Goal: Check status: Check status

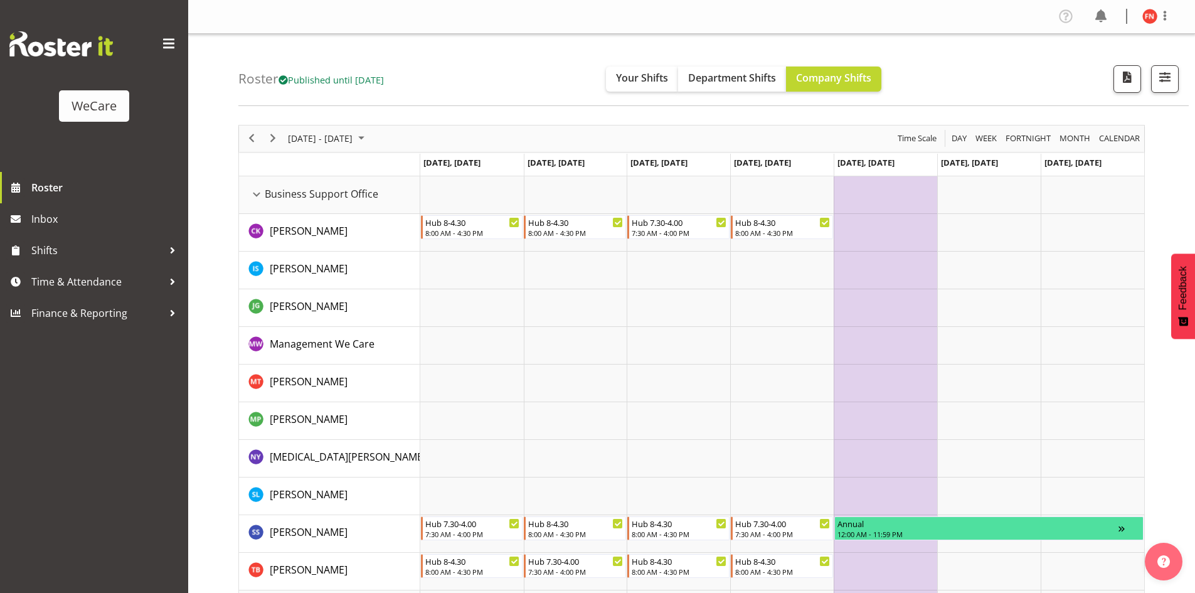
scroll to position [2377, 0]
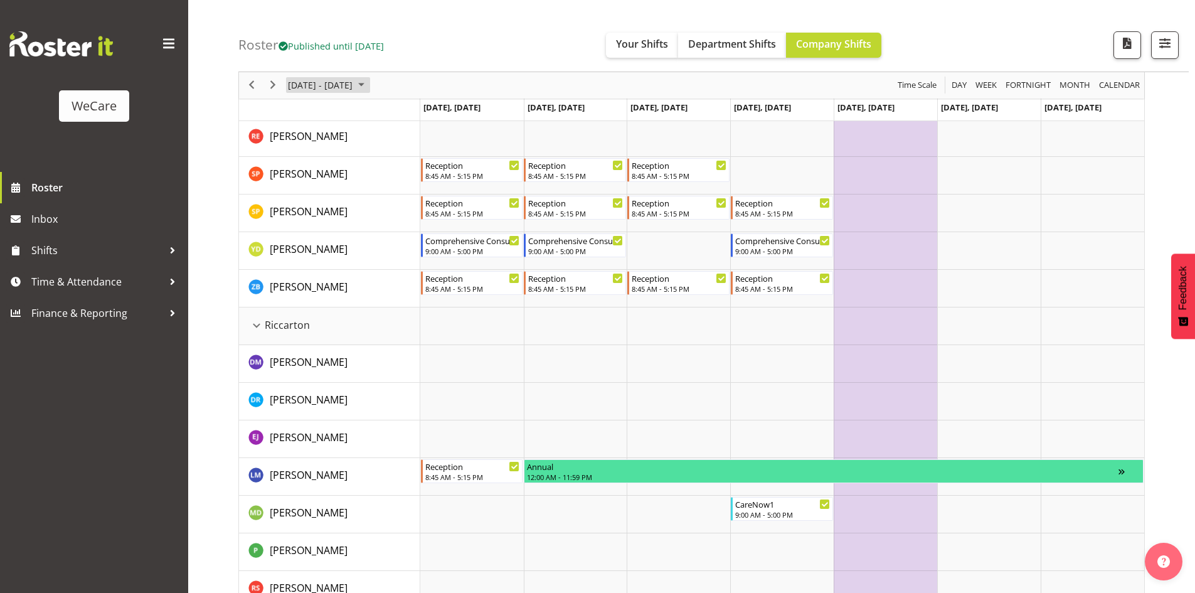
click at [354, 85] on span "[DATE] - [DATE]" at bounding box center [320, 86] width 67 height 16
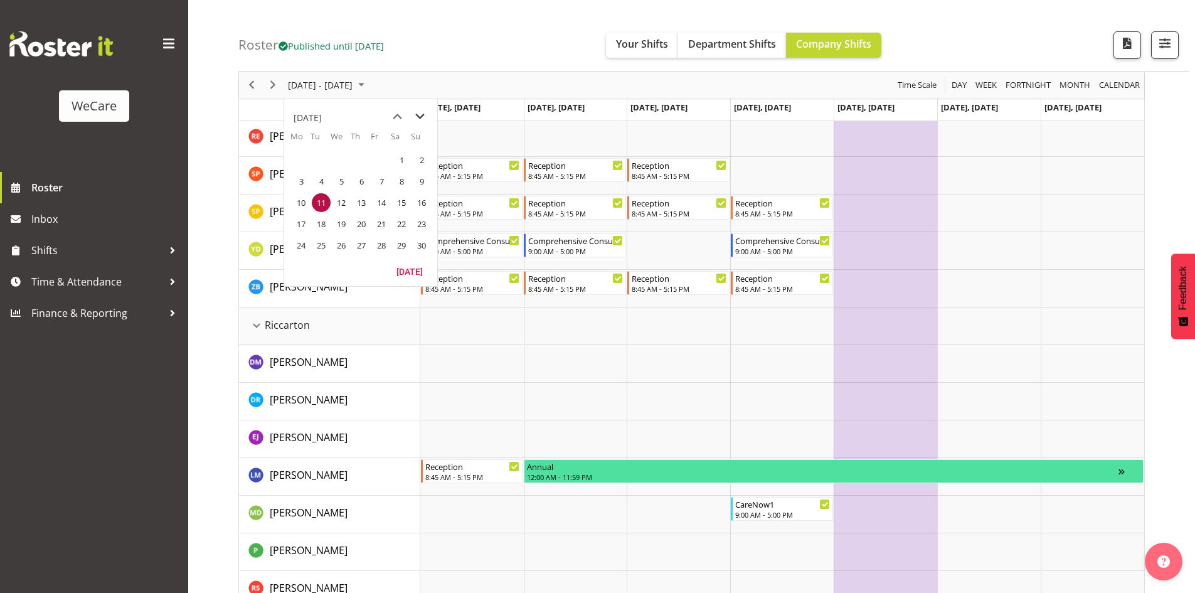
click at [417, 114] on span "next month" at bounding box center [420, 116] width 22 height 23
click at [398, 115] on span "previous month" at bounding box center [397, 116] width 22 height 23
click at [302, 223] on span "17" at bounding box center [301, 223] width 19 height 19
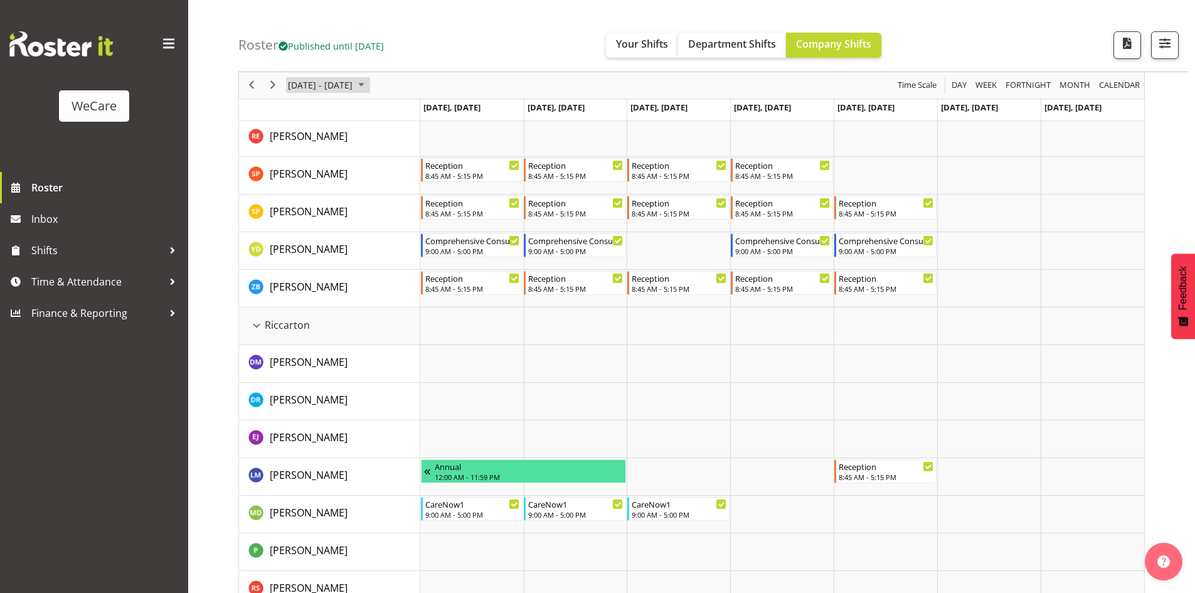
click at [369, 82] on span "November 2025" at bounding box center [361, 86] width 15 height 16
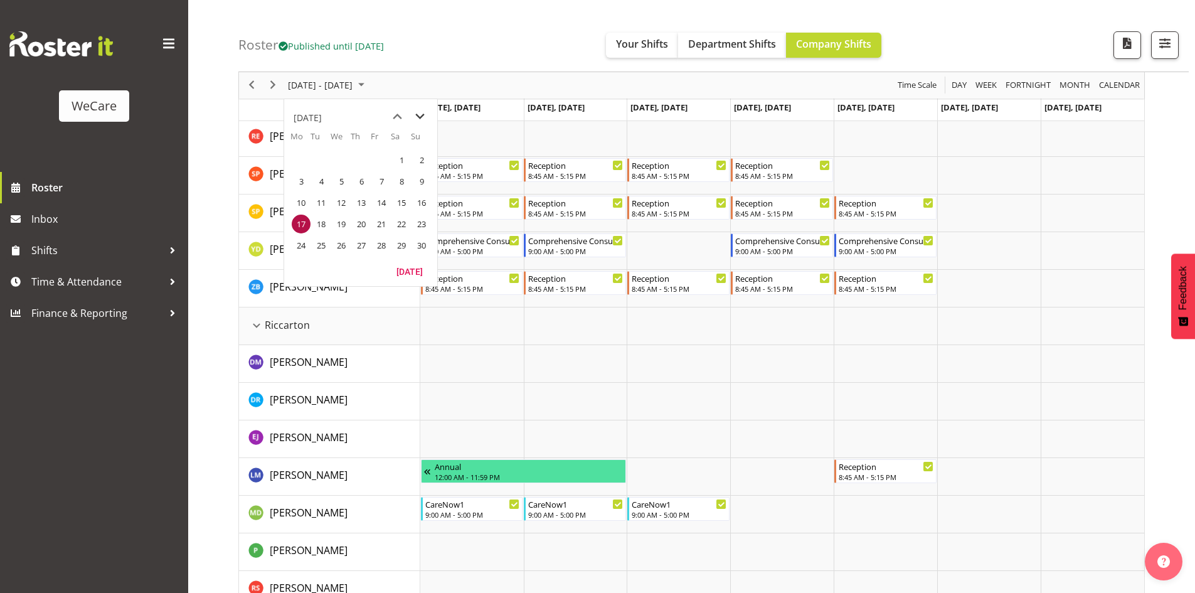
click at [424, 114] on span "next month" at bounding box center [420, 116] width 22 height 23
click at [393, 119] on span "previous month" at bounding box center [397, 116] width 22 height 23
click at [308, 206] on span "13" at bounding box center [301, 202] width 19 height 19
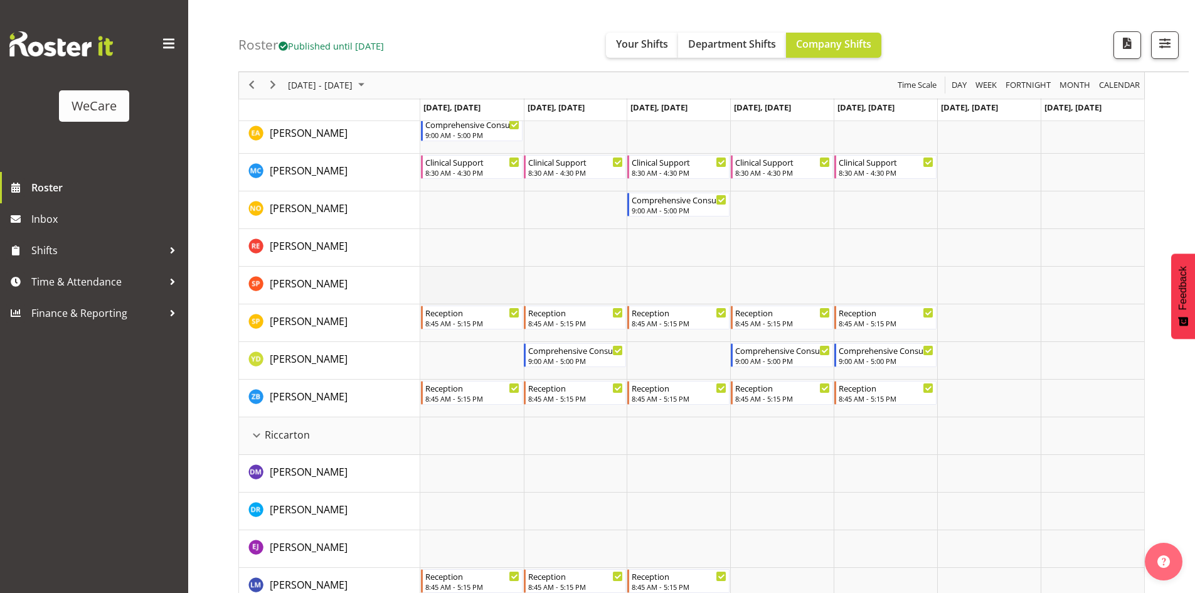
scroll to position [2251, 0]
